Goal: Task Accomplishment & Management: Use online tool/utility

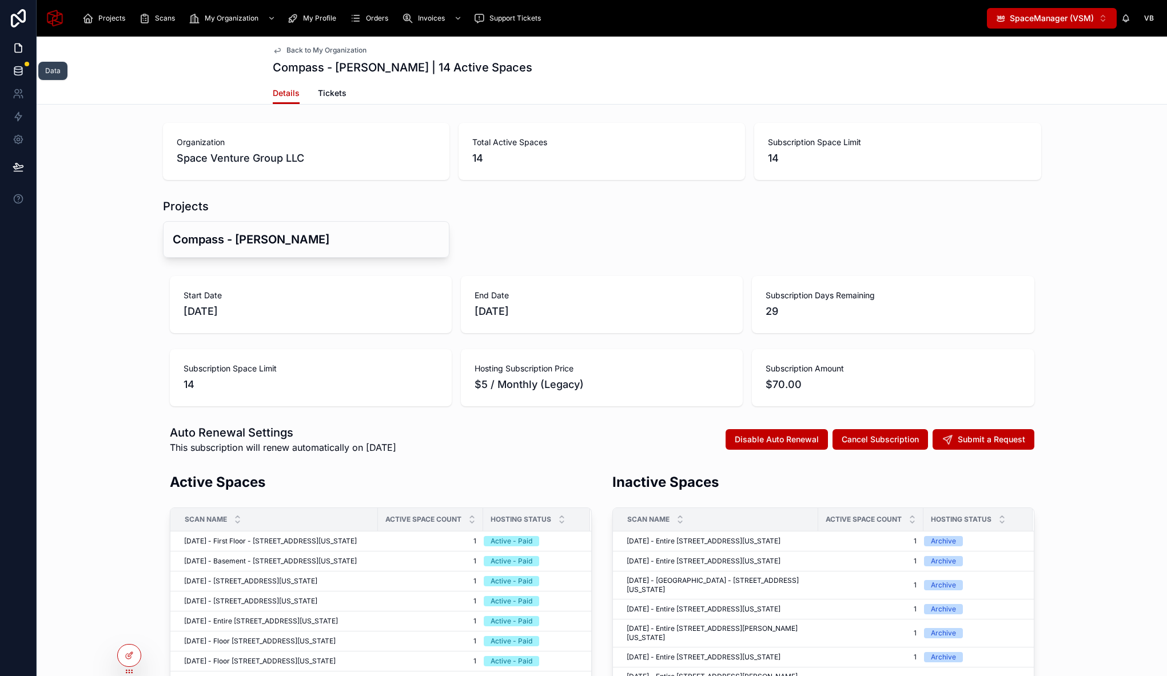
click at [21, 72] on icon at bounding box center [17, 70] width 7 height 5
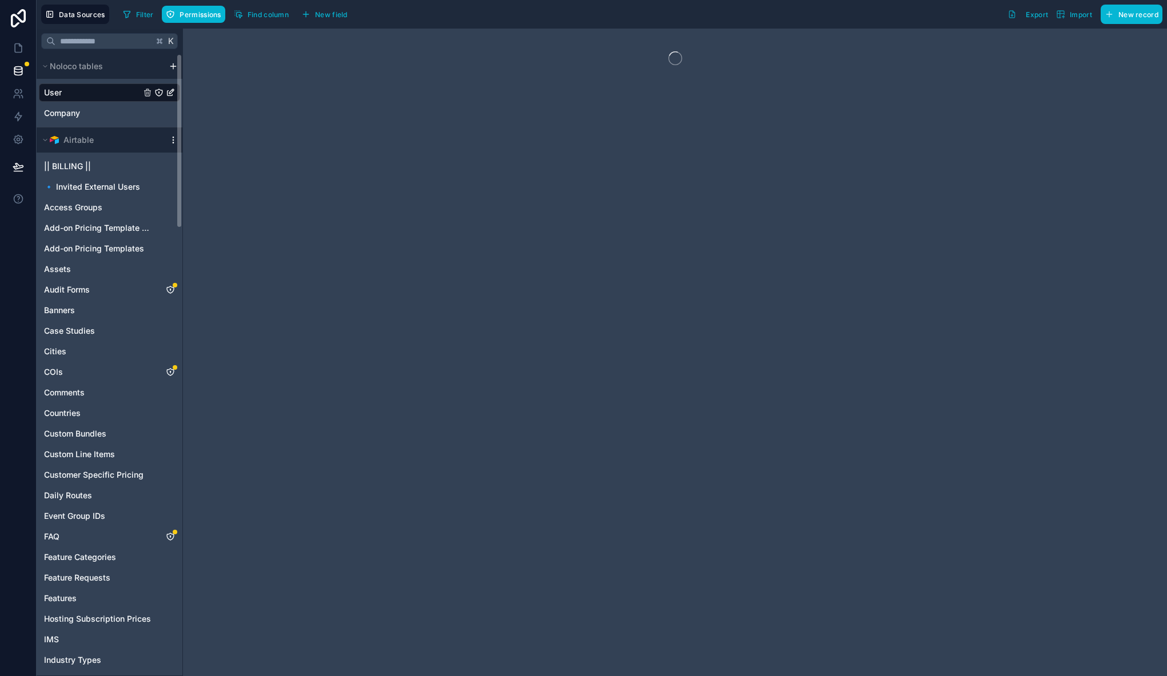
click at [172, 141] on icon "scrollable content" at bounding box center [173, 140] width 9 height 9
click at [231, 178] on span "Queue data sync" at bounding box center [231, 182] width 82 height 9
click at [226, 208] on button "Queue schema sync" at bounding box center [236, 202] width 137 height 18
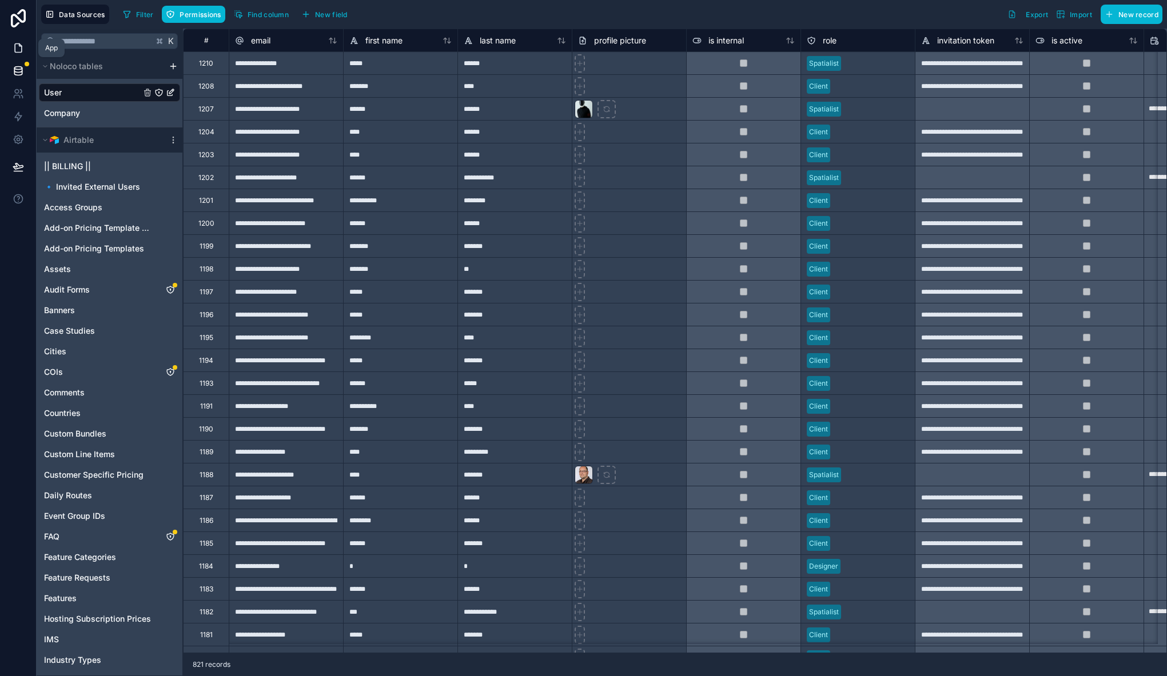
click at [21, 47] on icon at bounding box center [18, 47] width 11 height 11
click at [20, 47] on icon at bounding box center [18, 47] width 11 height 11
